Goal: Find specific page/section: Find specific page/section

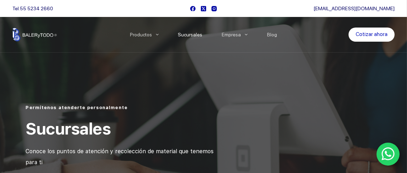
drag, startPoint x: 0, startPoint y: 0, endPoint x: 195, endPoint y: 34, distance: 197.5
click at [195, 35] on link "Sucursales" at bounding box center [190, 35] width 44 height 0
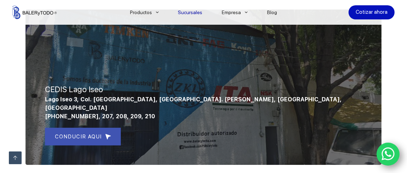
scroll to position [342, 0]
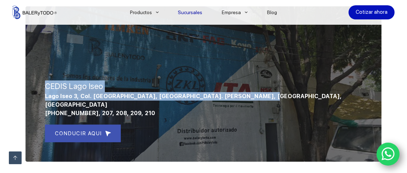
drag, startPoint x: 41, startPoint y: 96, endPoint x: 252, endPoint y: 97, distance: 210.6
click at [252, 97] on div "CEDIS Lago Iseo Lago Iseo 3, Col. [GEOGRAPHIC_DATA], [GEOGRAPHIC_DATA]. [PERSON…" at bounding box center [203, 84] width 366 height 166
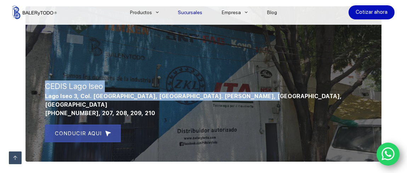
click at [102, 127] on link "CONDUCIR AQUI" at bounding box center [83, 134] width 76 height 18
